Goal: Find specific page/section: Find specific page/section

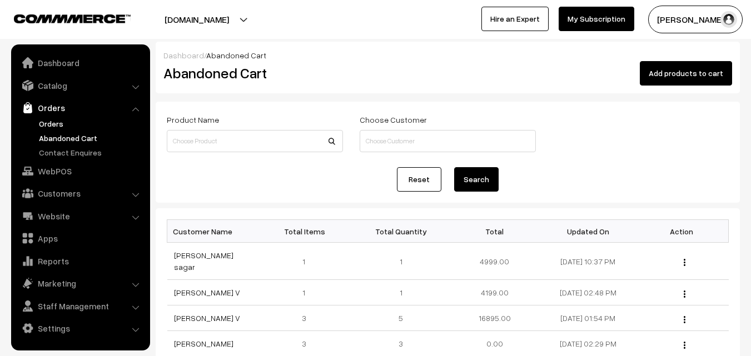
click at [53, 126] on link "Orders" at bounding box center [91, 124] width 110 height 12
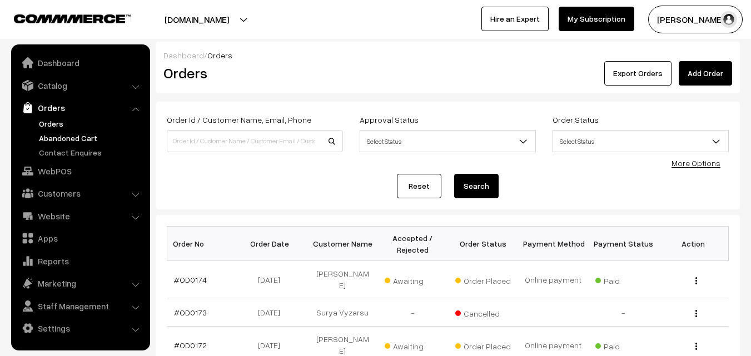
click at [68, 135] on link "Abandoned Cart" at bounding box center [91, 138] width 110 height 12
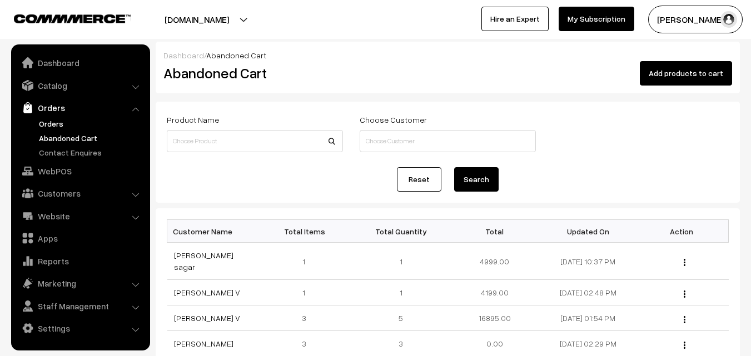
click at [55, 121] on link "Orders" at bounding box center [91, 124] width 110 height 12
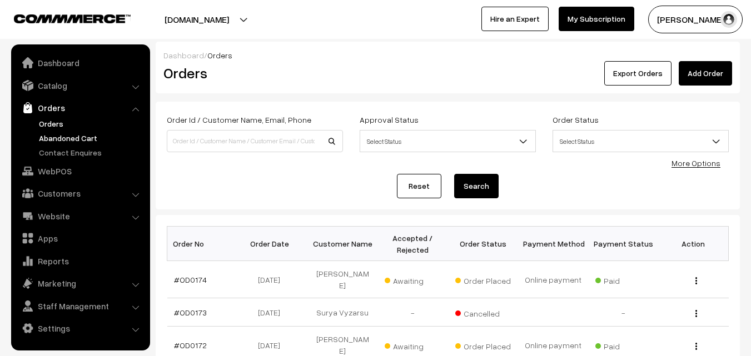
click at [60, 141] on link "Abandoned Cart" at bounding box center [91, 138] width 110 height 12
